Goal: Transaction & Acquisition: Purchase product/service

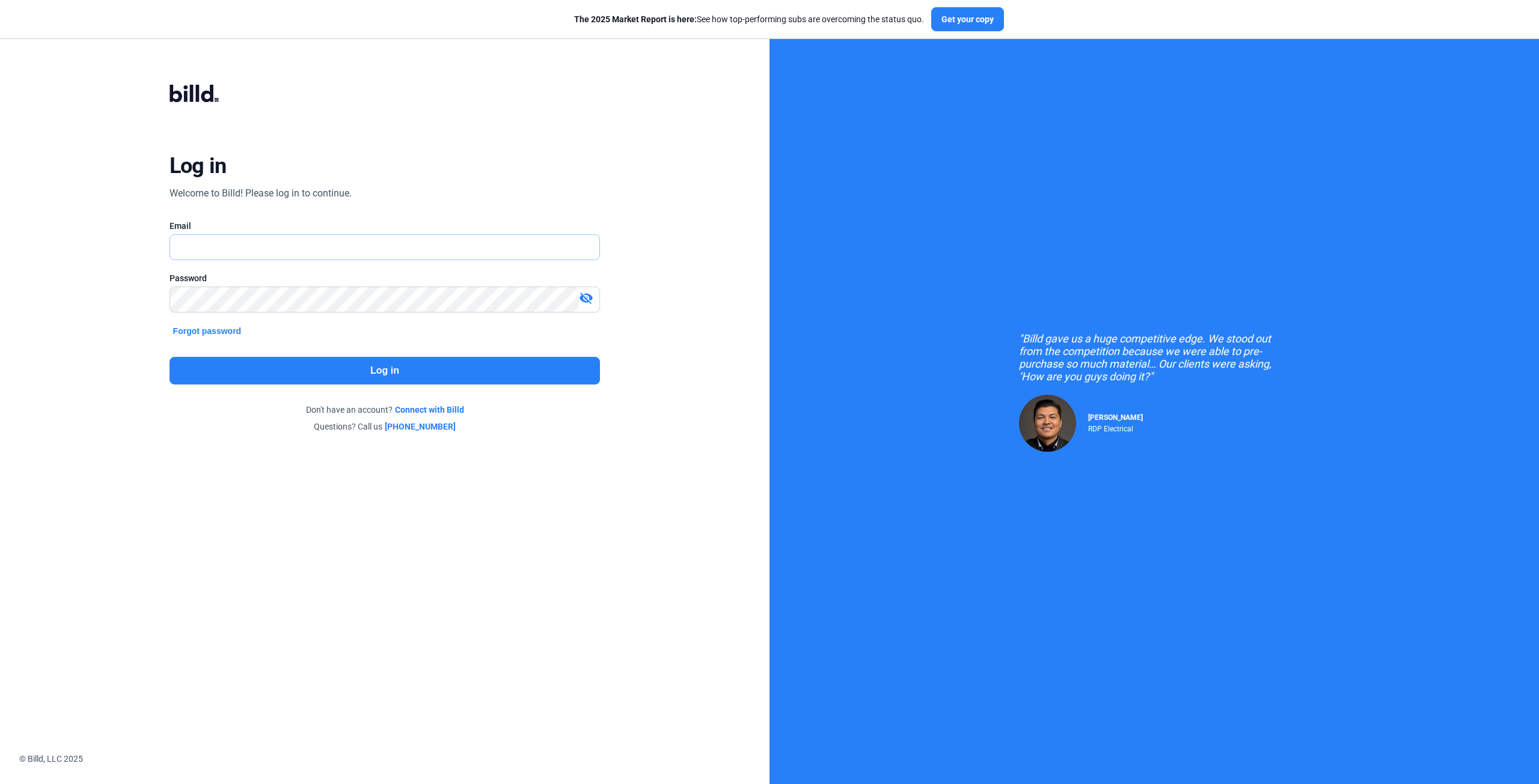
type input "[EMAIL_ADDRESS][DOMAIN_NAME]"
click at [288, 376] on button "Log in" at bounding box center [385, 371] width 432 height 27
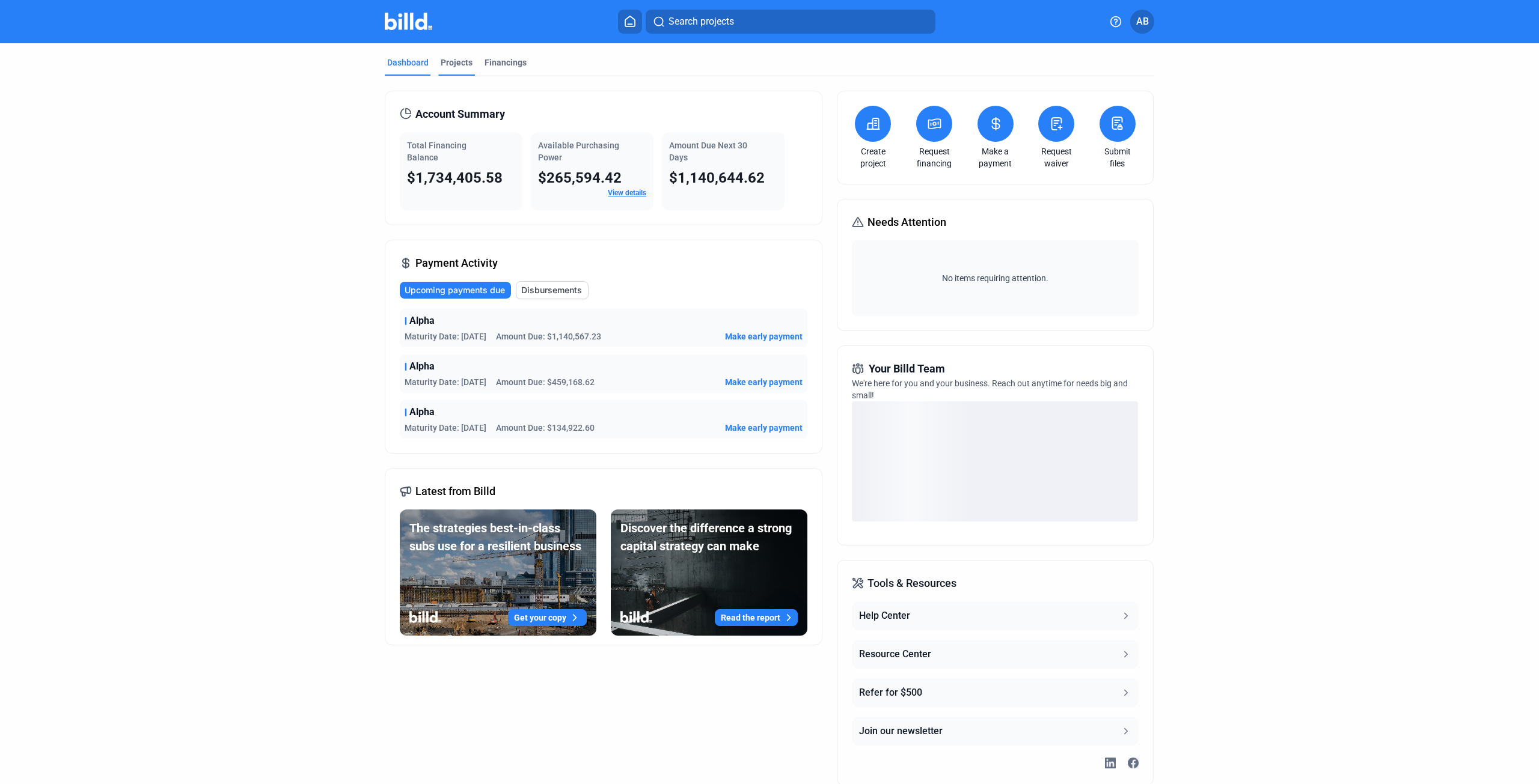
click at [457, 63] on div "Projects" at bounding box center [456, 62] width 32 height 12
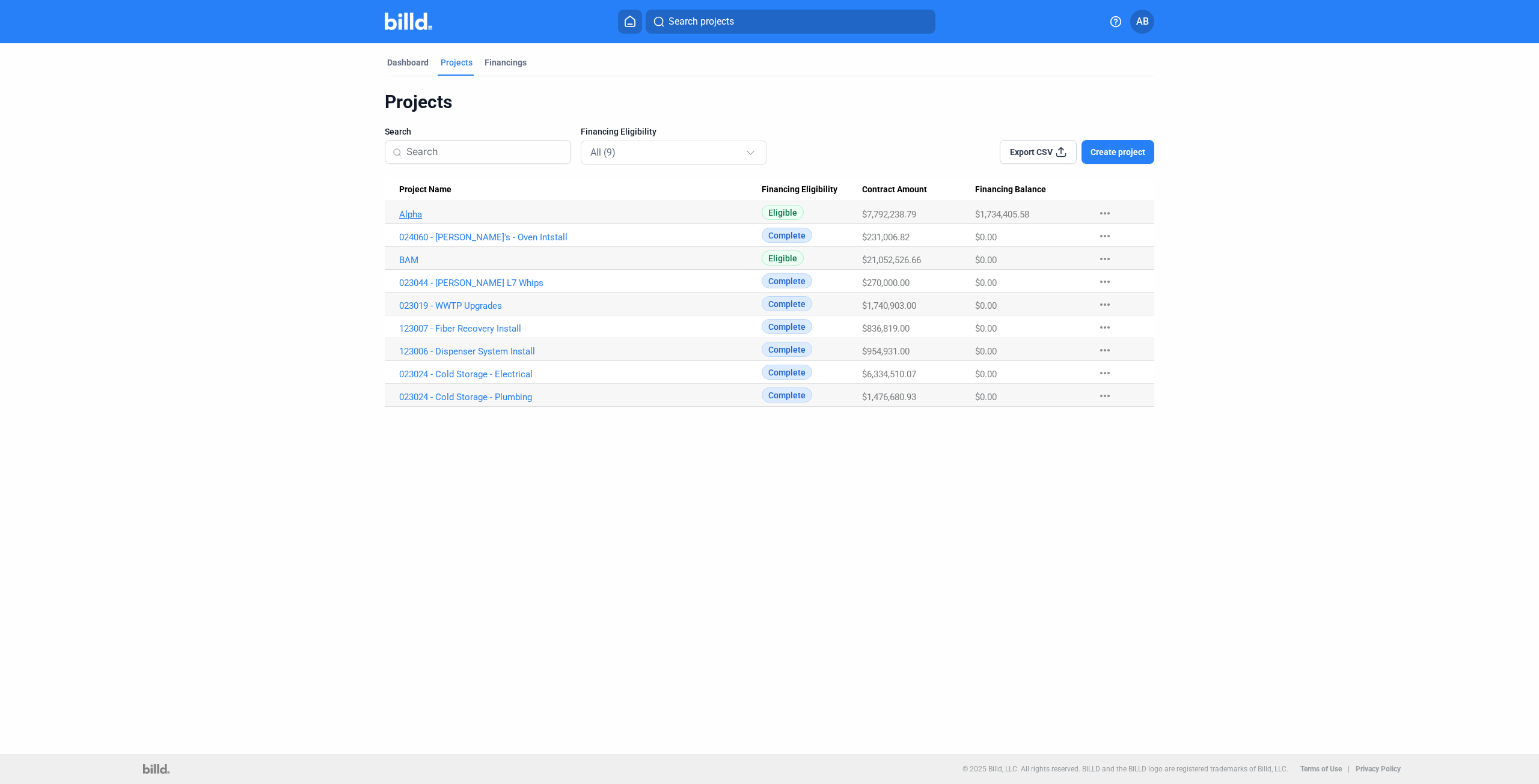
click at [420, 214] on link "Alpha" at bounding box center [580, 214] width 362 height 11
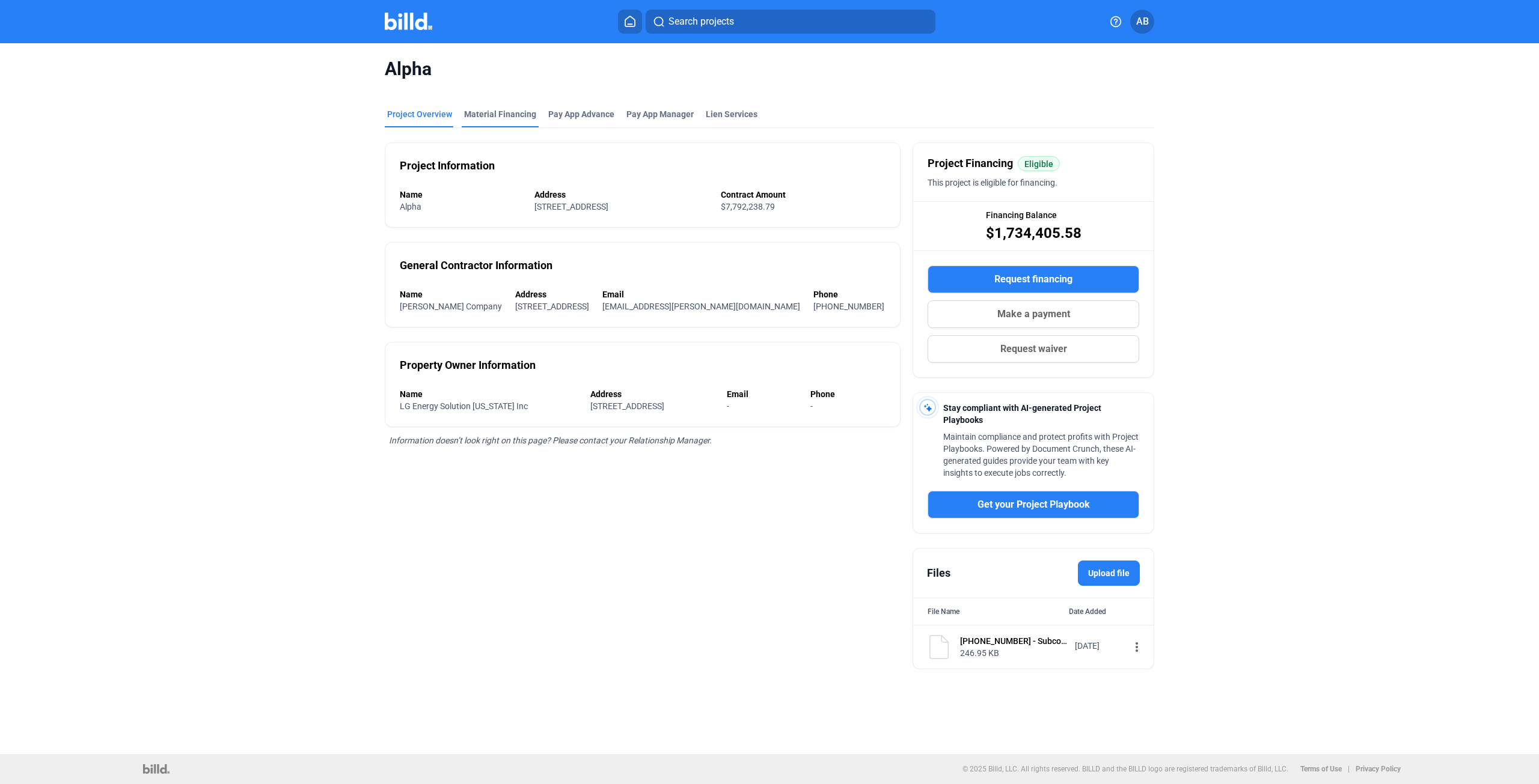
click at [496, 112] on div "Material Financing" at bounding box center [500, 114] width 72 height 12
